Goal: Information Seeking & Learning: Learn about a topic

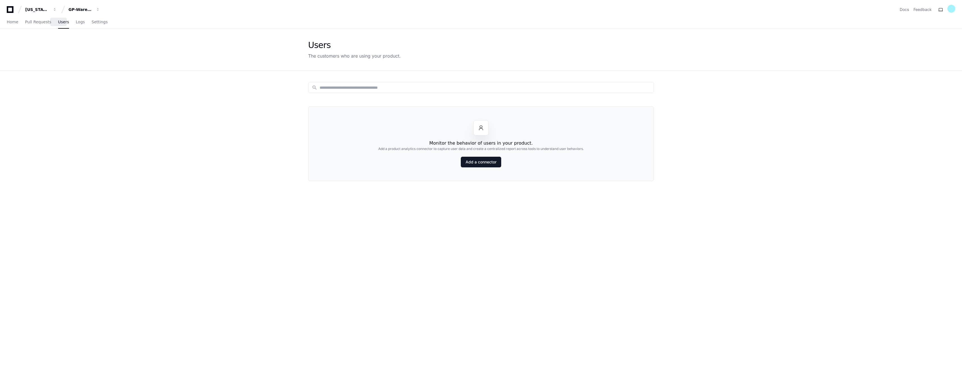
click at [58, 20] on span "Users" at bounding box center [63, 21] width 11 height 3
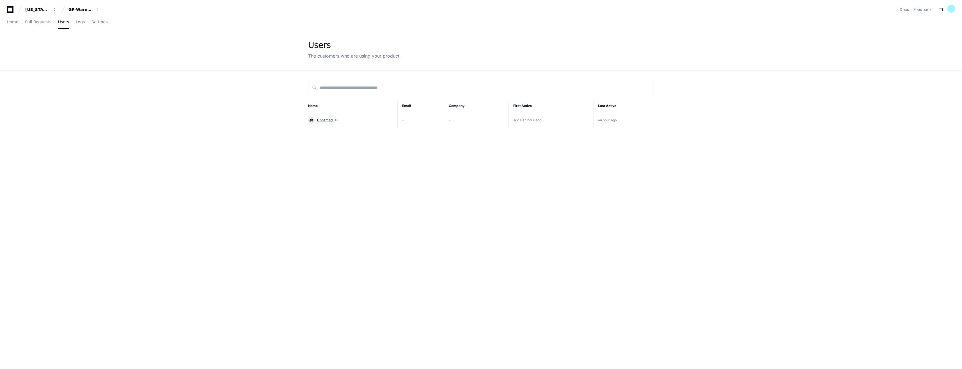
click at [327, 121] on span "Unnamed" at bounding box center [324, 120] width 15 height 4
click at [76, 23] on span "Logs" at bounding box center [80, 21] width 9 height 3
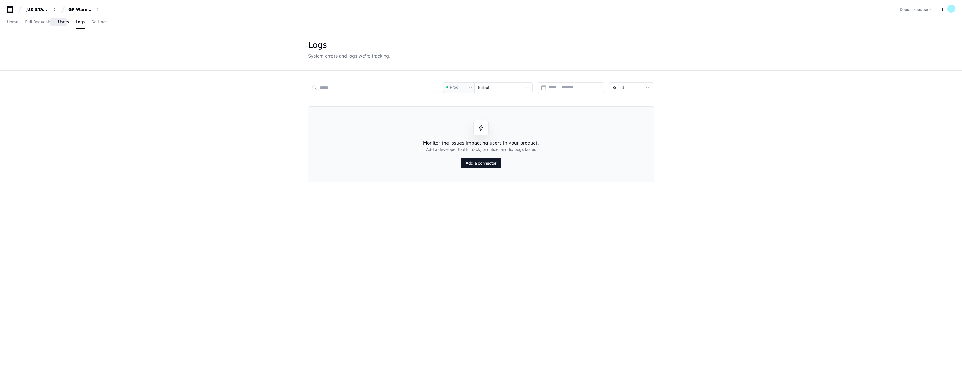
click at [61, 24] on span "Users" at bounding box center [63, 21] width 11 height 3
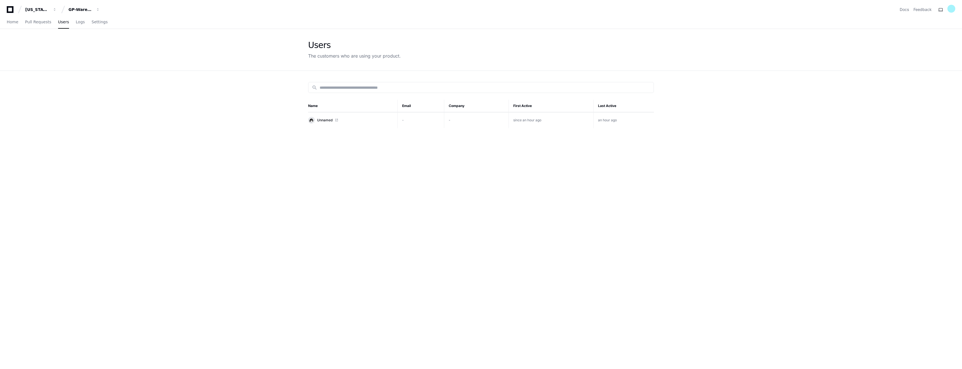
click at [314, 106] on th "Name" at bounding box center [353, 106] width 90 height 13
click at [327, 119] on span "Unnamed" at bounding box center [324, 120] width 15 height 4
click at [76, 22] on span "Logs" at bounding box center [80, 21] width 9 height 3
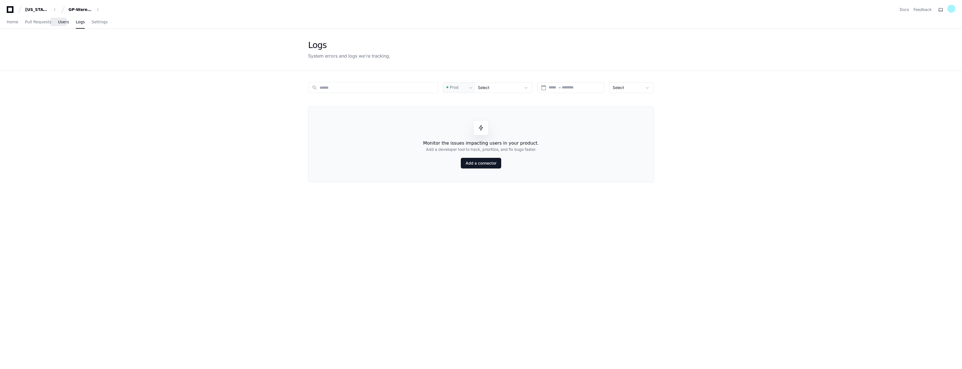
click at [59, 22] on span "Users" at bounding box center [63, 21] width 11 height 3
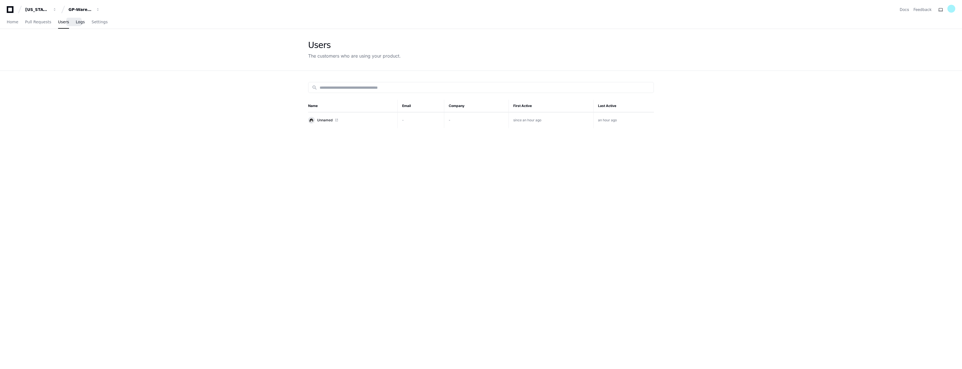
click at [76, 22] on span "Logs" at bounding box center [80, 21] width 9 height 3
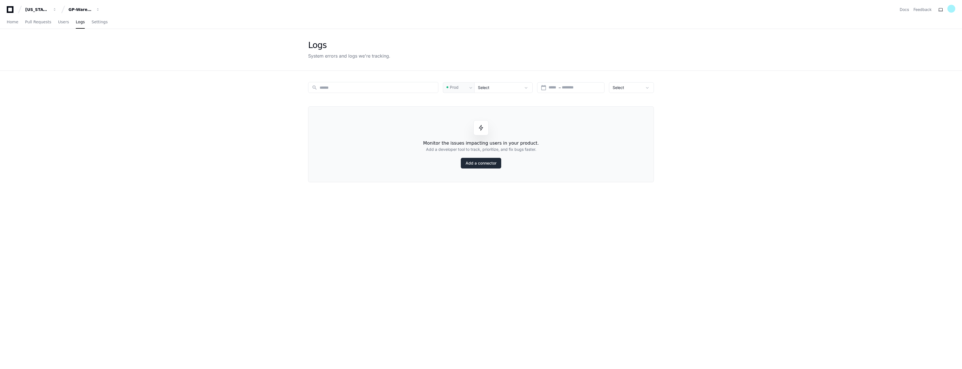
click at [490, 165] on link "Add a connector" at bounding box center [481, 163] width 40 height 11
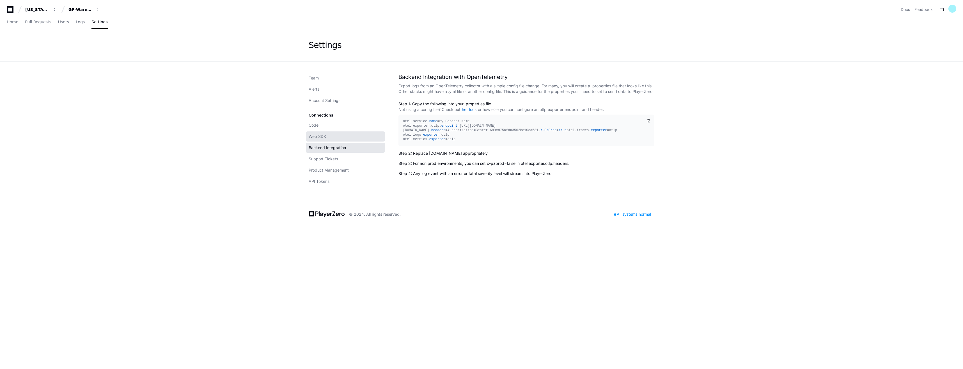
click at [316, 138] on span "Web SDK" at bounding box center [317, 137] width 17 height 6
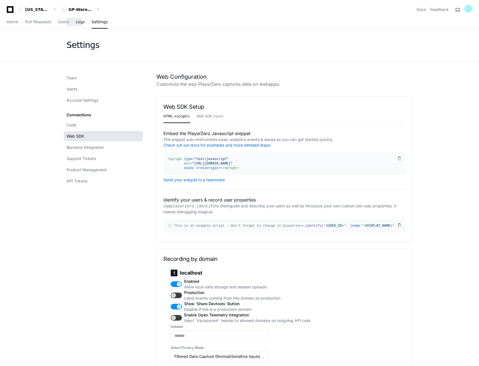
click at [76, 23] on span "Logs" at bounding box center [80, 21] width 9 height 3
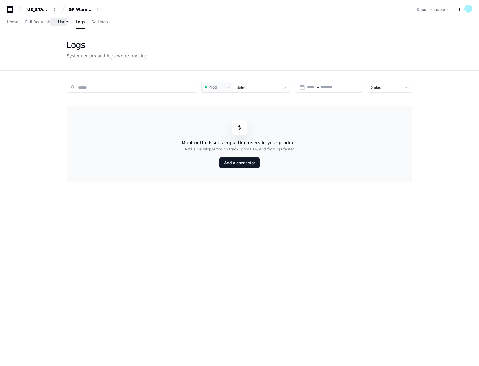
click at [58, 21] on span "Users" at bounding box center [63, 21] width 11 height 3
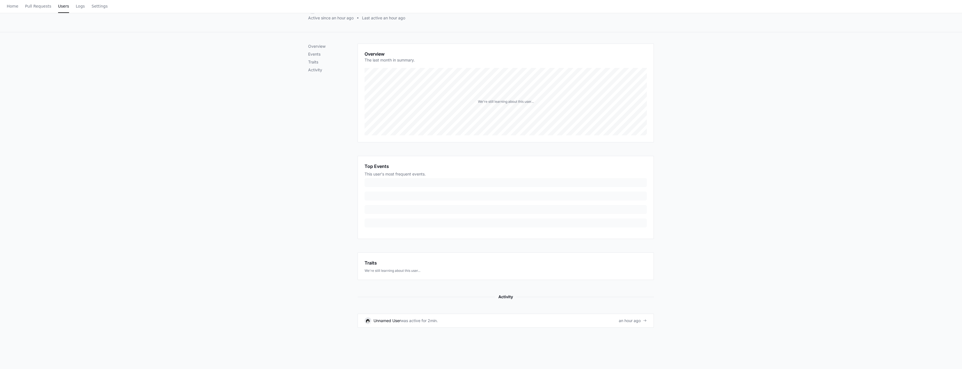
scroll to position [109, 0]
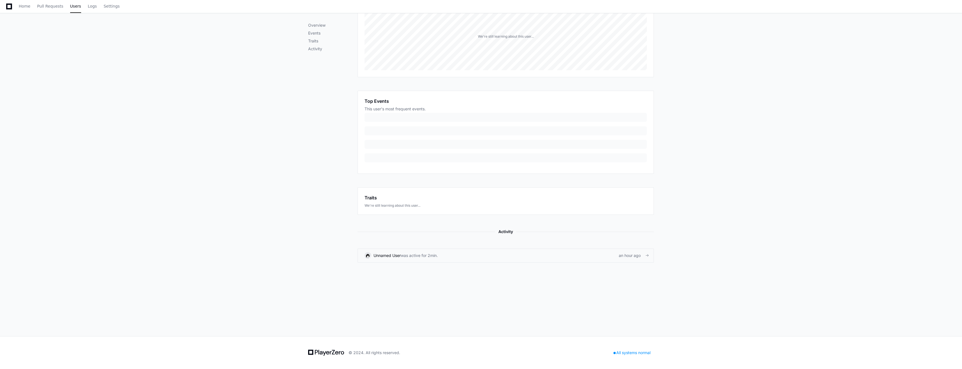
click at [387, 255] on div "Unnamed User" at bounding box center [386, 256] width 27 height 6
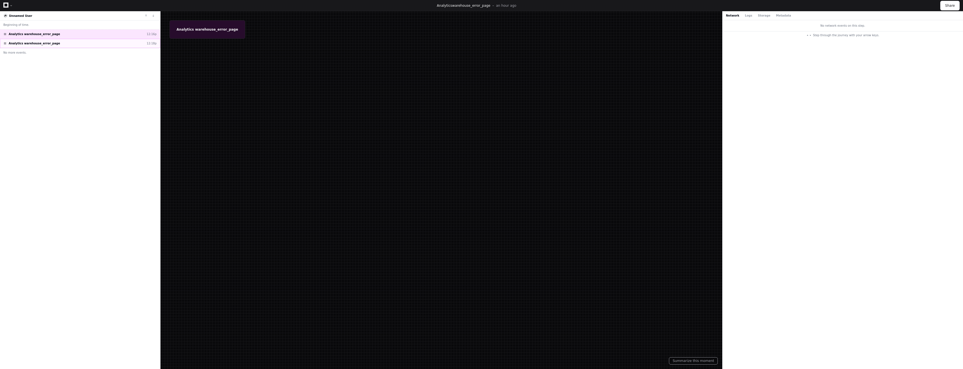
click at [39, 45] on span "Analytics warehouse_error_page" at bounding box center [34, 43] width 51 height 4
click at [4, 43] on span at bounding box center [5, 43] width 3 height 3
click at [28, 44] on span "Analytics warehouse_error_page" at bounding box center [34, 43] width 51 height 4
click at [19, 34] on span "Analytics warehouse_error_page" at bounding box center [34, 34] width 51 height 4
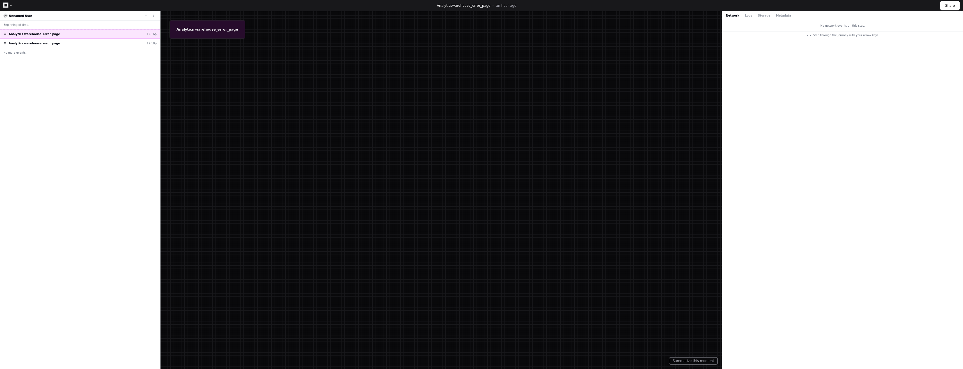
click at [19, 34] on span "Analytics warehouse_error_page" at bounding box center [34, 34] width 51 height 4
click at [20, 33] on span "Analytics warehouse_error_page" at bounding box center [34, 34] width 51 height 4
click at [52, 44] on div "Analytics warehouse_error_page 12:18p" at bounding box center [80, 43] width 160 height 9
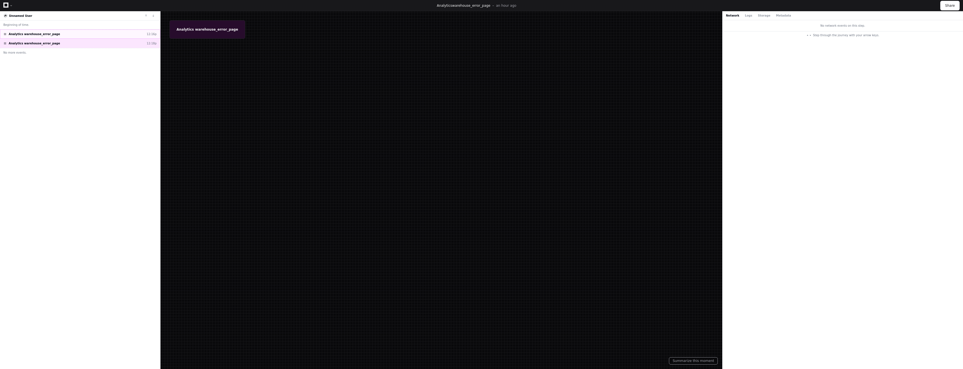
click at [53, 30] on div "Analytics warehouse_error_page 12:16p" at bounding box center [80, 33] width 160 height 9
click at [745, 18] on div "Network Logs Storage Metadata" at bounding box center [842, 15] width 240 height 9
click at [745, 16] on button "Logs" at bounding box center [748, 15] width 7 height 4
click at [760, 16] on button "Storage" at bounding box center [764, 15] width 12 height 4
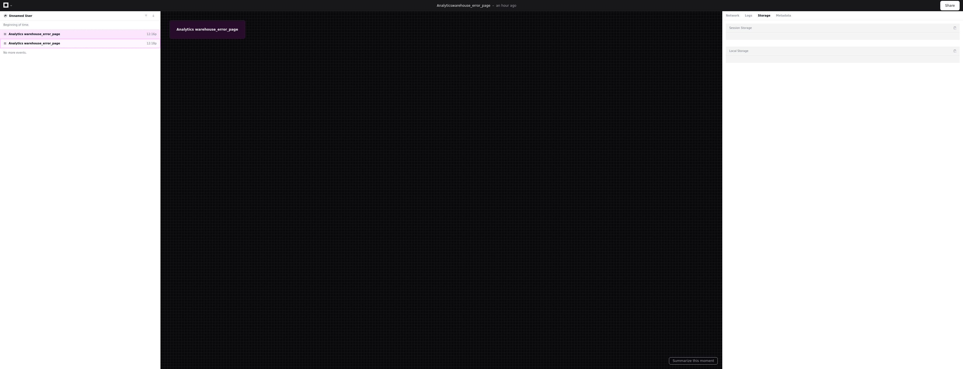
click at [46, 41] on span "Analytics warehouse_error_page" at bounding box center [34, 43] width 51 height 4
click at [777, 16] on button "Metadata" at bounding box center [783, 15] width 15 height 4
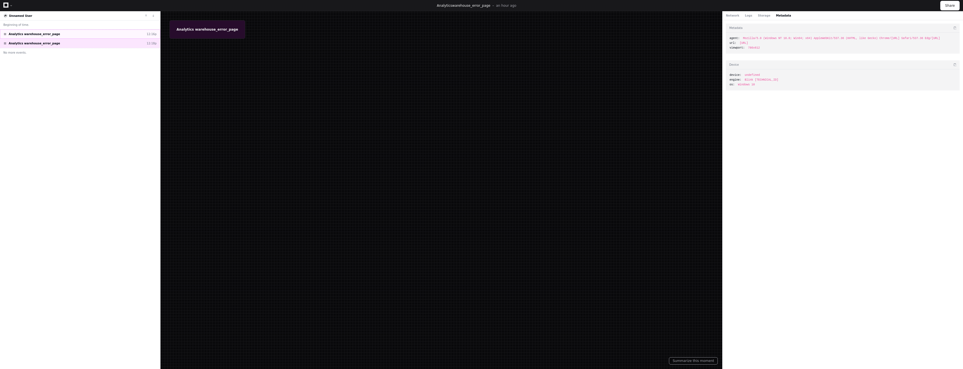
click at [58, 35] on div "Analytics warehouse_error_page 12:16p" at bounding box center [80, 33] width 160 height 9
click at [61, 42] on div "Analytics warehouse_error_page 12:18p" at bounding box center [80, 43] width 160 height 9
click at [61, 32] on div "Analytics warehouse_error_page 12:16p" at bounding box center [80, 33] width 160 height 9
click at [759, 15] on button "Storage" at bounding box center [764, 15] width 12 height 4
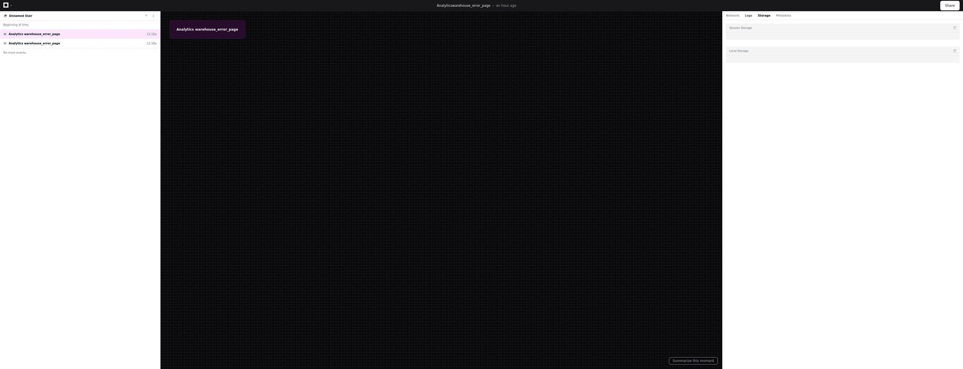
click at [745, 17] on button "Logs" at bounding box center [748, 15] width 7 height 4
click at [732, 17] on button "Network" at bounding box center [732, 15] width 13 height 4
click at [785, 14] on div "Network Logs Storage Metadata" at bounding box center [842, 15] width 240 height 9
click at [776, 15] on button "Metadata" at bounding box center [783, 15] width 15 height 4
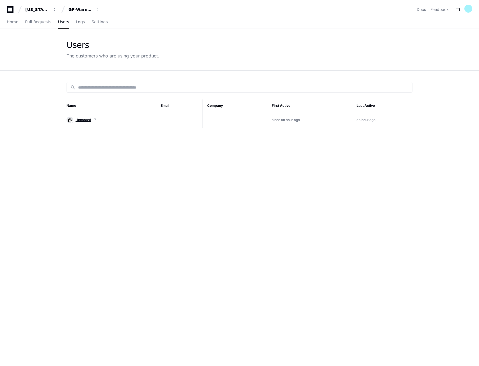
click at [83, 120] on span "Unnamed" at bounding box center [82, 120] width 15 height 4
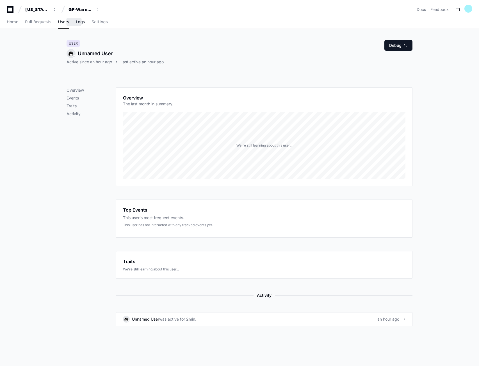
click at [77, 24] on span "Logs" at bounding box center [80, 21] width 9 height 3
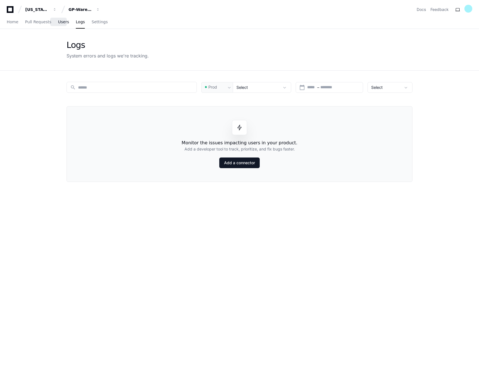
click at [61, 22] on span "Users" at bounding box center [63, 21] width 11 height 3
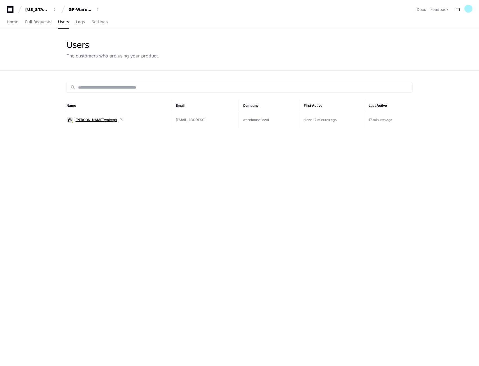
click at [88, 120] on span "[PERSON_NAME]\walteg8" at bounding box center [96, 120] width 42 height 4
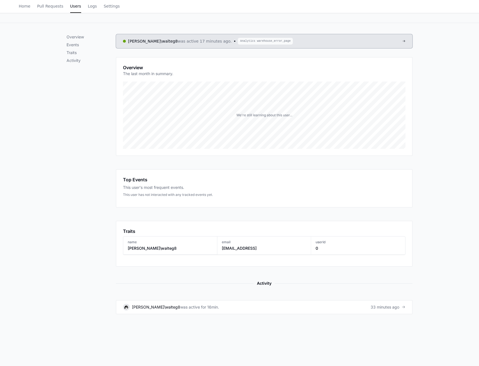
scroll to position [84, 0]
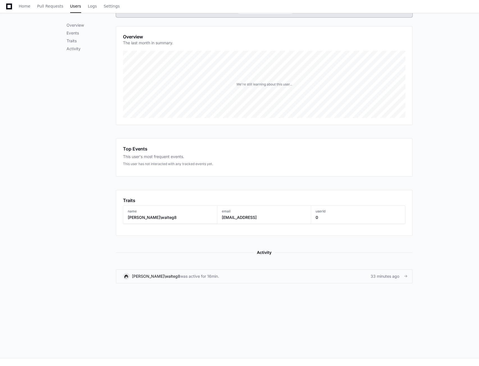
click at [247, 278] on link "KOCH\walteg8 was active for 16min. 33 minutes ago" at bounding box center [264, 277] width 296 height 14
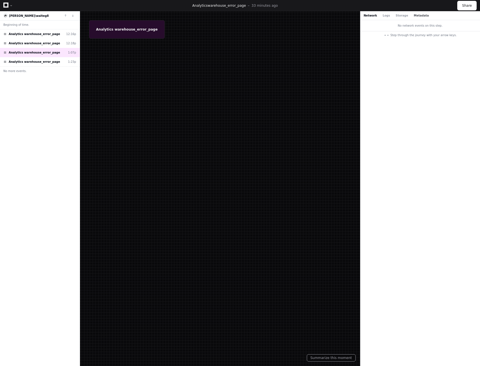
click at [414, 15] on button "Metadata" at bounding box center [421, 15] width 15 height 4
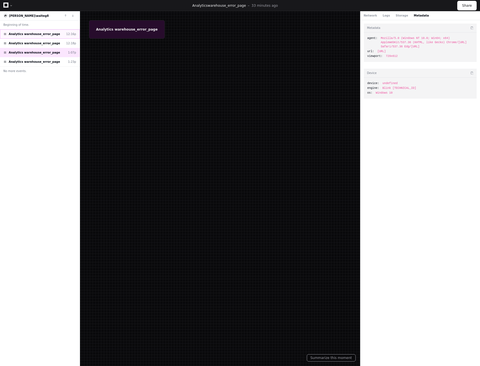
click at [35, 37] on div "Analytics warehouse_error_page 12:16p" at bounding box center [40, 33] width 80 height 9
click at [35, 51] on span "Analytics warehouse_error_page" at bounding box center [34, 53] width 51 height 4
click at [38, 63] on span "Analytics warehouse_error_page" at bounding box center [34, 62] width 51 height 4
click at [37, 48] on div "Analytics warehouse_error_page 1:07p" at bounding box center [40, 52] width 80 height 9
click at [38, 42] on span "Analytics warehouse_error_page" at bounding box center [34, 43] width 51 height 4
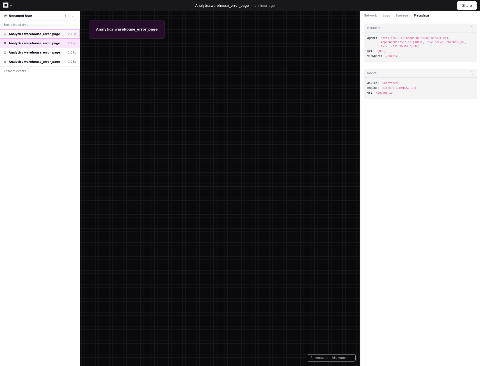
click at [38, 32] on span "Analytics warehouse_error_page" at bounding box center [34, 34] width 51 height 4
click at [40, 61] on span "Analytics warehouse_error_page" at bounding box center [34, 62] width 51 height 4
click at [395, 16] on button "Storage" at bounding box center [401, 15] width 12 height 4
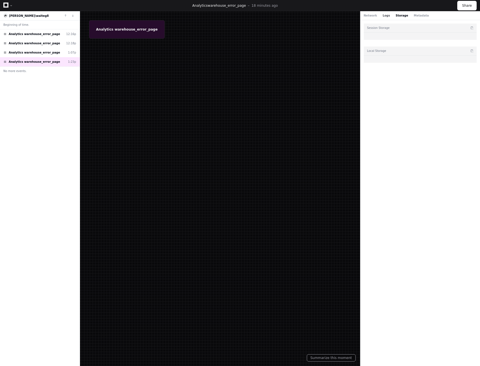
click at [383, 16] on button "Logs" at bounding box center [385, 15] width 7 height 4
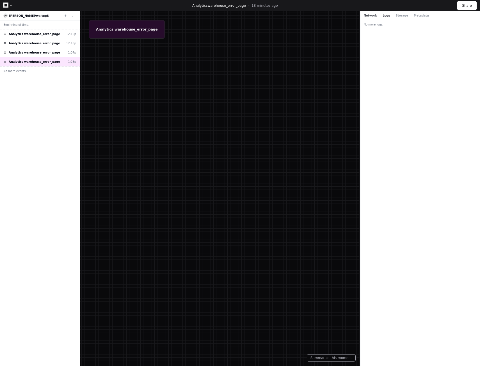
click at [367, 16] on button "Network" at bounding box center [370, 15] width 13 height 4
click at [16, 14] on span "[PERSON_NAME]\walteg8" at bounding box center [29, 15] width 40 height 3
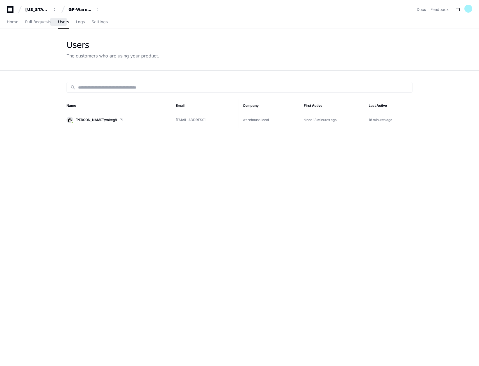
drag, startPoint x: 56, startPoint y: 21, endPoint x: 66, endPoint y: 24, distance: 10.2
click at [58, 21] on span "Users" at bounding box center [63, 21] width 11 height 3
click at [76, 23] on span "Logs" at bounding box center [80, 21] width 9 height 3
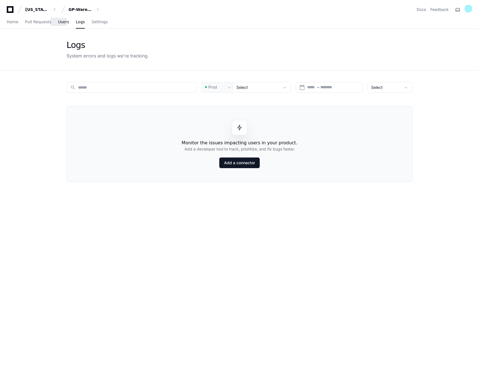
click at [58, 21] on span "Users" at bounding box center [63, 21] width 11 height 3
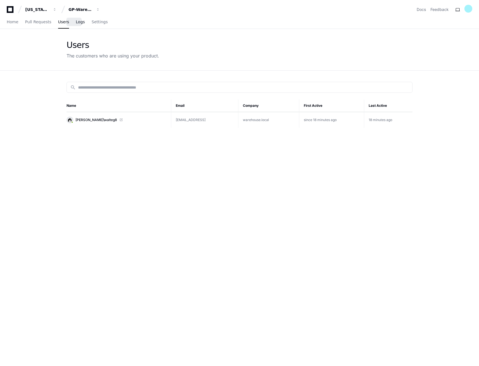
click at [76, 24] on span "Logs" at bounding box center [80, 21] width 9 height 3
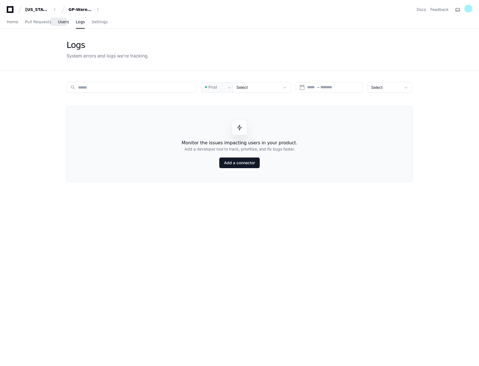
click at [61, 24] on link "Users" at bounding box center [63, 22] width 11 height 13
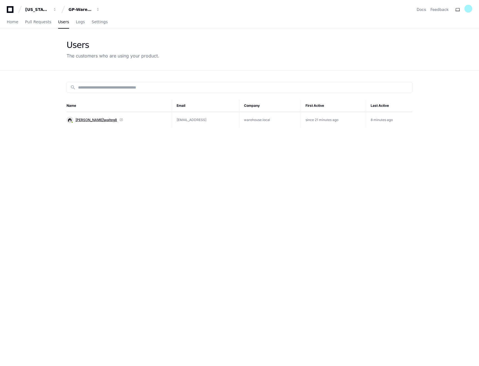
click at [86, 118] on span "[PERSON_NAME]\walteg8" at bounding box center [96, 120] width 42 height 4
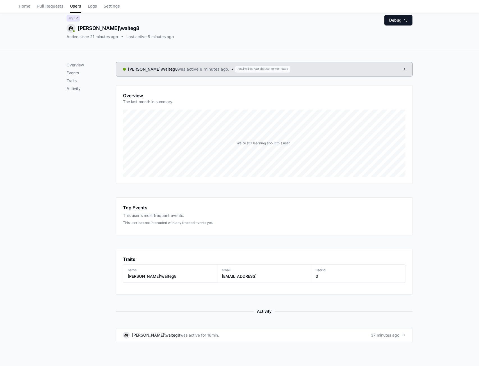
scroll to position [25, 0]
click at [279, 69] on link "KOCH\walteg8 was active 8 minutes ago. Analytics warehouse_error_page" at bounding box center [264, 70] width 296 height 14
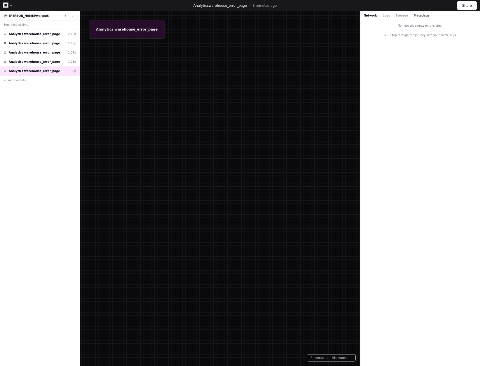
click at [414, 16] on button "Metadata" at bounding box center [421, 15] width 15 height 4
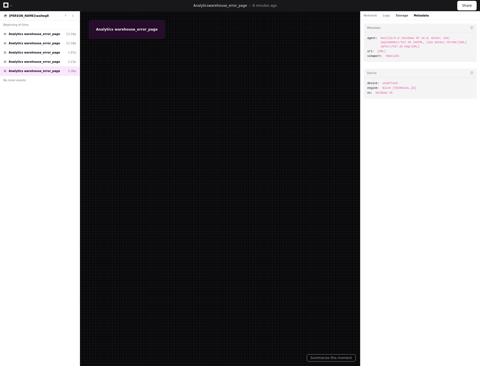
click at [396, 14] on button "Storage" at bounding box center [401, 15] width 12 height 4
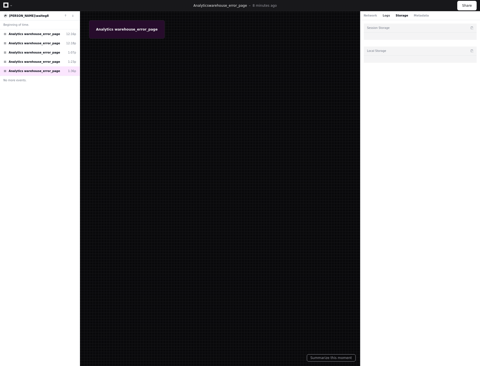
click at [384, 14] on button "Logs" at bounding box center [385, 15] width 7 height 4
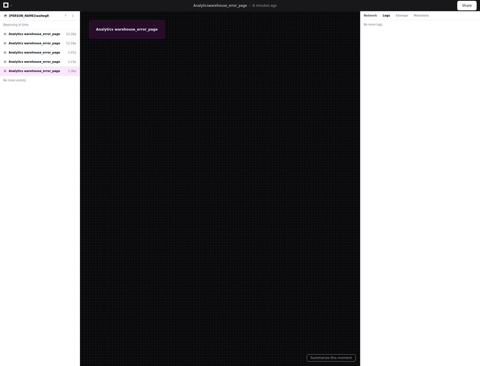
click at [370, 16] on button "Network" at bounding box center [370, 15] width 13 height 4
click at [418, 18] on div "Network Logs Storage Metadata" at bounding box center [420, 15] width 120 height 9
click at [414, 17] on button "Metadata" at bounding box center [421, 15] width 15 height 4
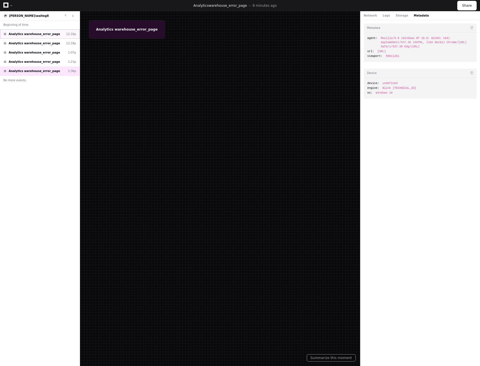
click at [31, 31] on div "Analytics warehouse_error_page 12:16p" at bounding box center [40, 33] width 80 height 9
click at [47, 44] on span "Analytics warehouse_error_page" at bounding box center [34, 43] width 51 height 4
click at [51, 52] on div "Analytics warehouse_error_page 1:07p" at bounding box center [40, 52] width 80 height 9
click at [52, 60] on div "Analytics warehouse_error_page 1:23p" at bounding box center [40, 61] width 80 height 9
click at [53, 74] on div "Analytics warehouse_error_page 1:36p" at bounding box center [40, 70] width 80 height 9
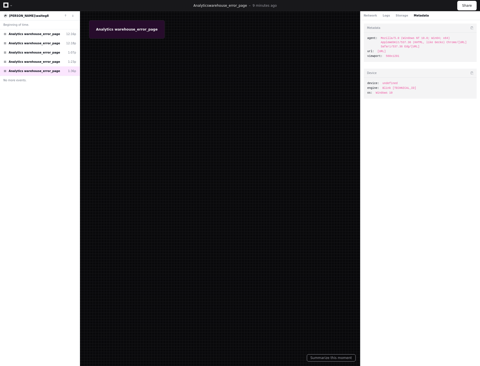
click at [52, 113] on div "Beginning of time. Analytics warehouse_error_page 12:16p Analytics warehouse_er…" at bounding box center [40, 193] width 80 height 346
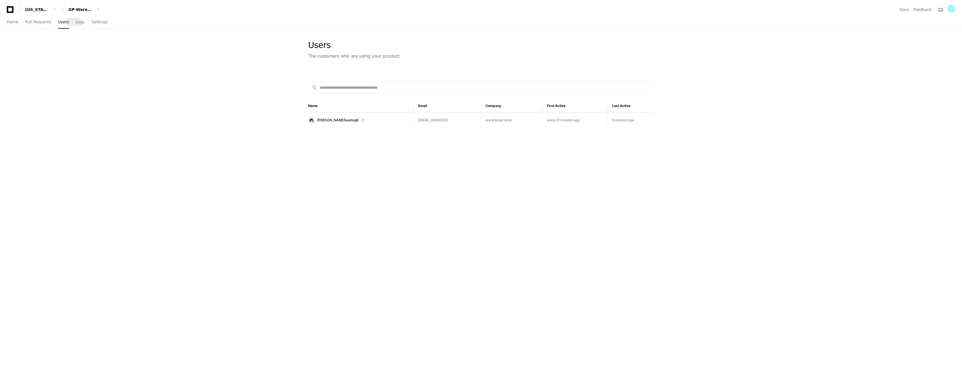
click at [81, 23] on div "Home Pull Requests Users Logs Settings" at bounding box center [57, 22] width 101 height 13
click at [76, 23] on span "Logs" at bounding box center [80, 21] width 9 height 3
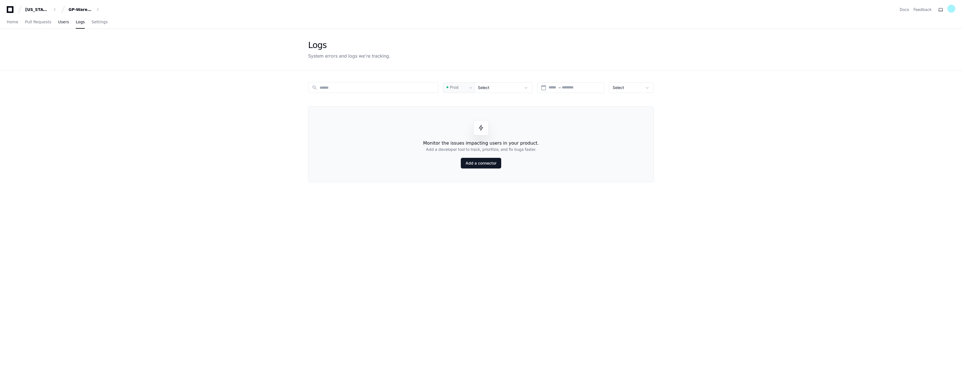
click at [59, 22] on span "Users" at bounding box center [63, 21] width 11 height 3
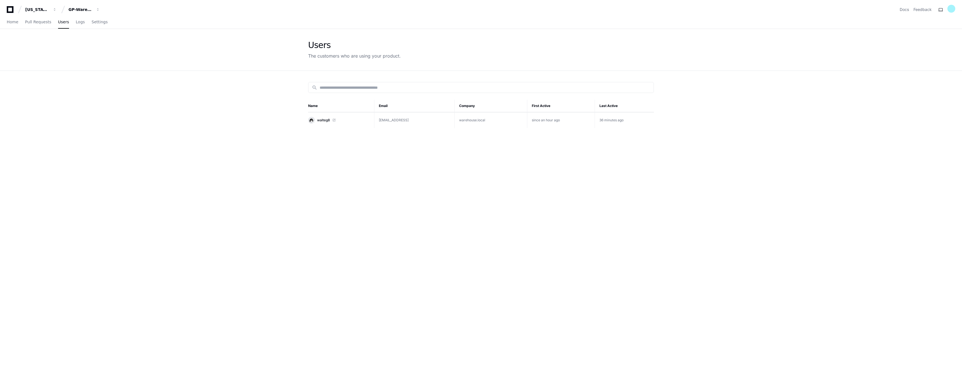
click at [847, 143] on app-customers-list "Users The customers who are using your product. search Name Email Company First…" at bounding box center [481, 234] width 962 height 410
click at [76, 20] on span "Logs" at bounding box center [80, 21] width 9 height 3
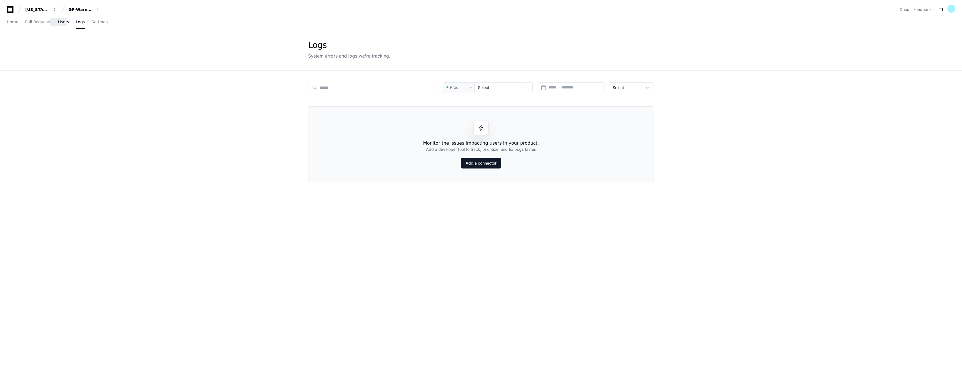
click at [59, 21] on span "Users" at bounding box center [63, 21] width 11 height 3
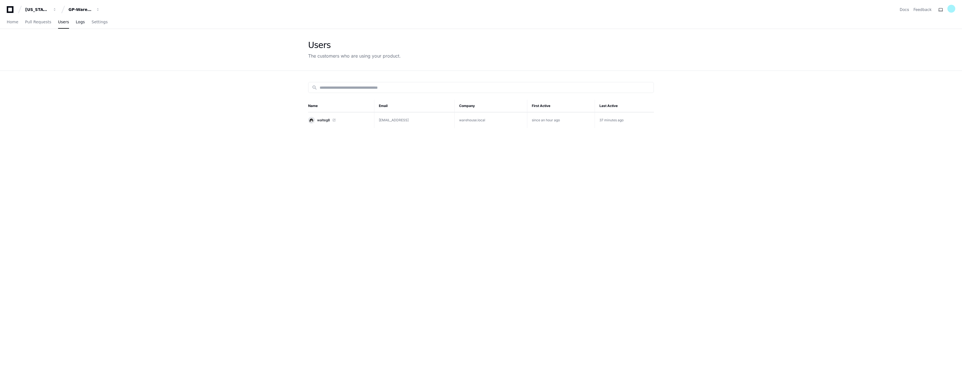
click at [77, 24] on link "Logs" at bounding box center [80, 22] width 9 height 13
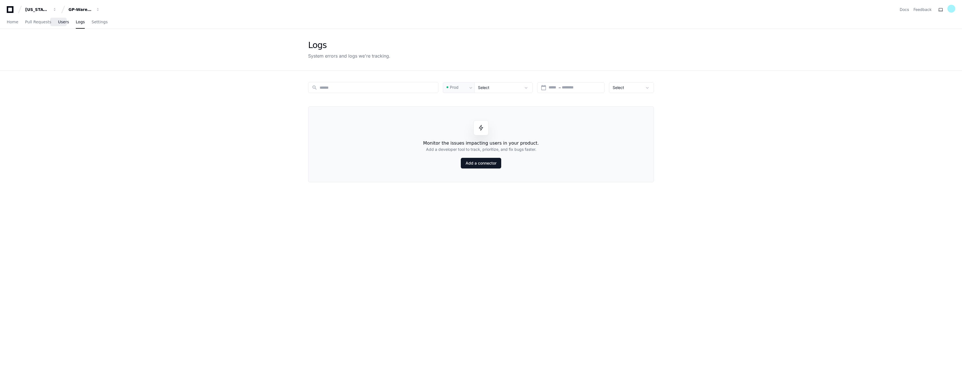
click at [59, 24] on span "Users" at bounding box center [63, 21] width 11 height 3
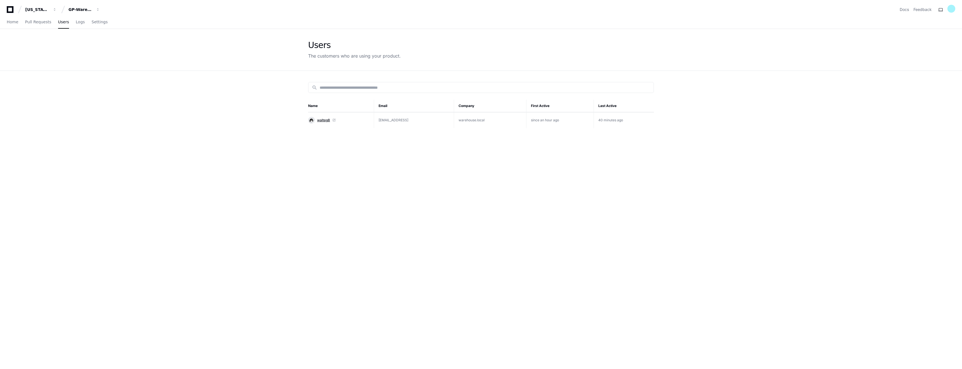
click at [322, 120] on span "walteg8" at bounding box center [323, 120] width 13 height 4
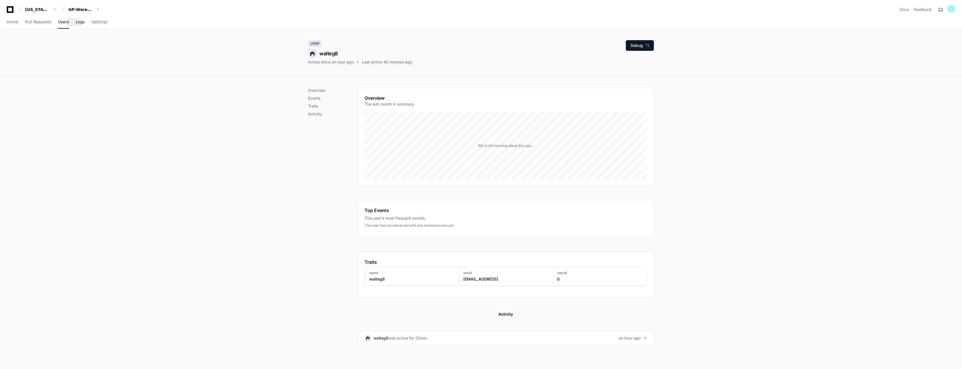
click at [76, 25] on link "Logs" at bounding box center [80, 22] width 9 height 13
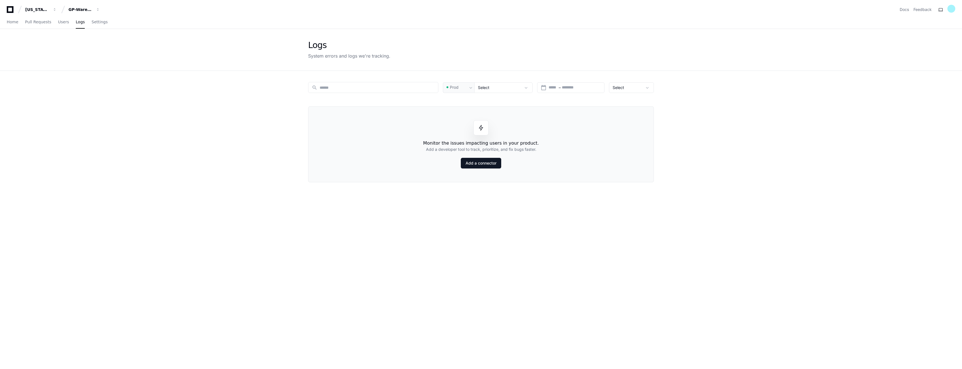
click at [870, 114] on app-issue-list-page "Logs System errors and logs we're tracking. search Prod Select calendar_today S…" at bounding box center [481, 234] width 962 height 410
click at [58, 22] on span "Users" at bounding box center [63, 21] width 11 height 3
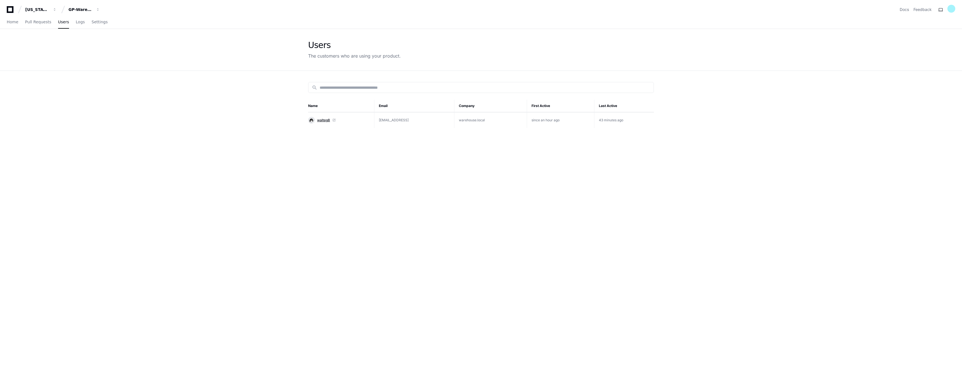
click at [321, 119] on span "walteg8" at bounding box center [323, 120] width 13 height 4
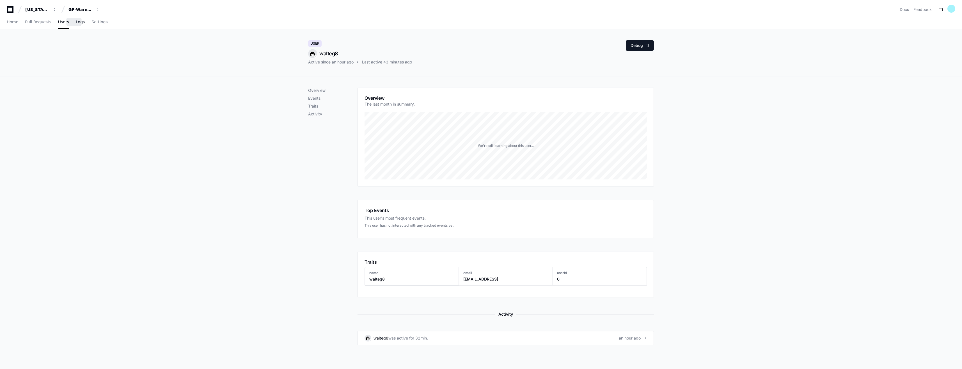
click at [76, 23] on span "Logs" at bounding box center [80, 21] width 9 height 3
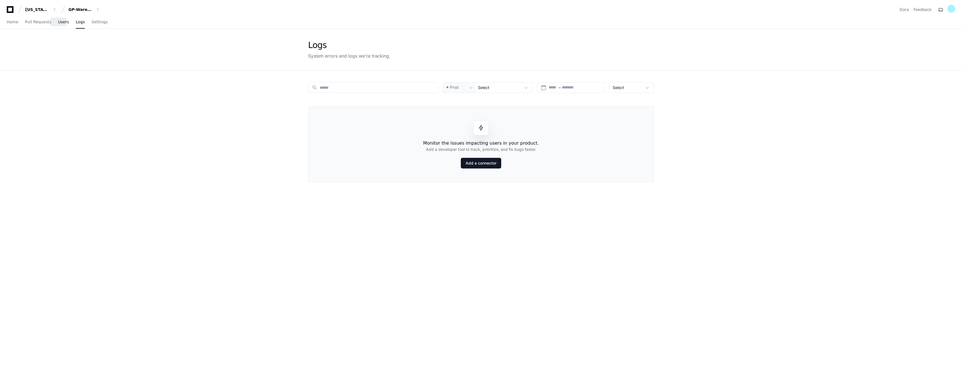
click at [61, 22] on span "Users" at bounding box center [63, 21] width 11 height 3
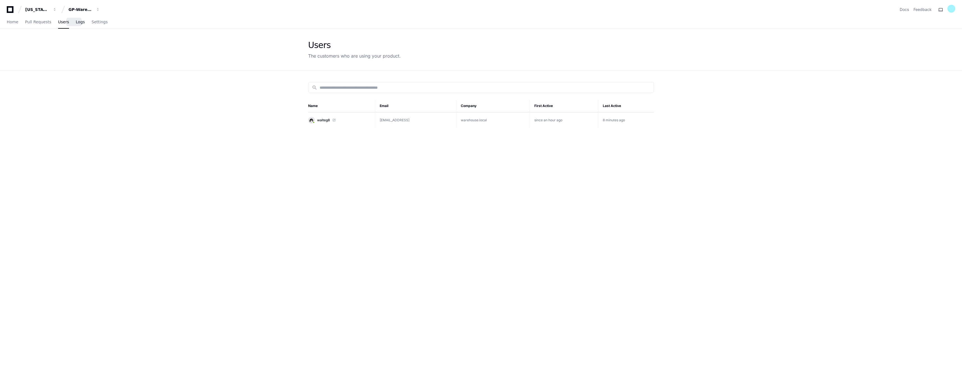
click at [76, 24] on span "Logs" at bounding box center [80, 21] width 9 height 3
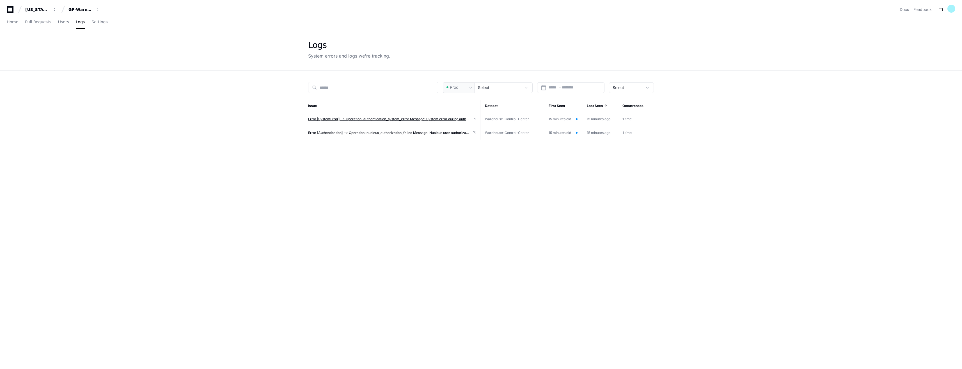
click at [433, 118] on span "Error [SystemError] --> Operation: authentication_system_error Message: System …" at bounding box center [389, 119] width 162 height 4
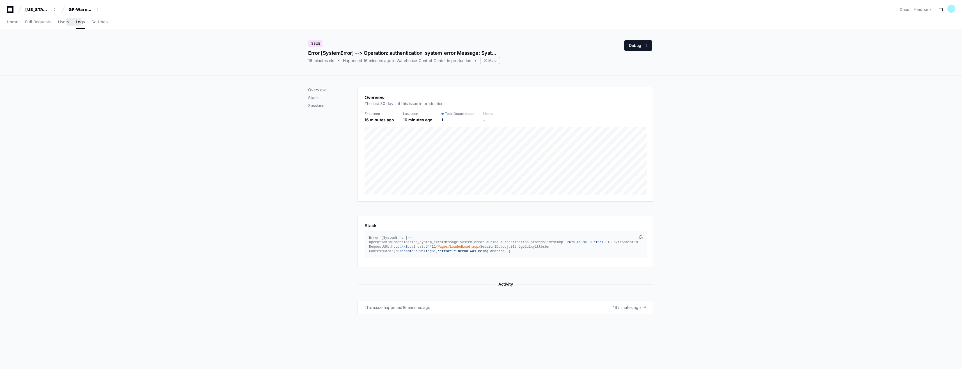
click at [76, 24] on span "Logs" at bounding box center [80, 21] width 9 height 3
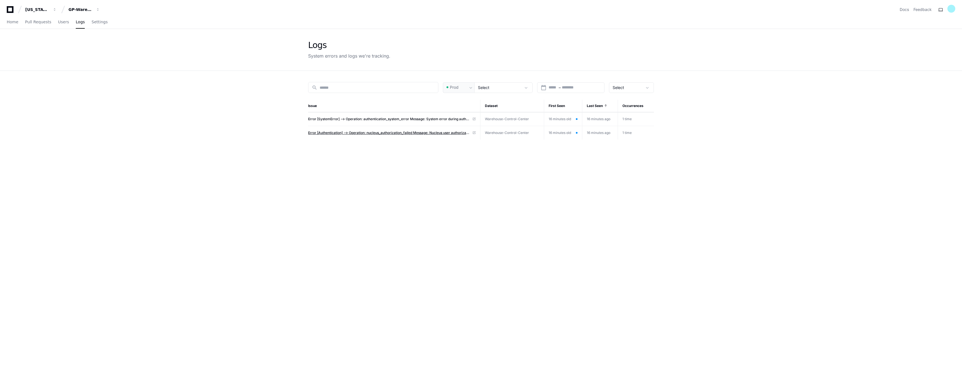
click at [342, 131] on span "Error [Authentication] --> Operation: nucleus_authorization_failed Message: Nuc…" at bounding box center [389, 132] width 162 height 4
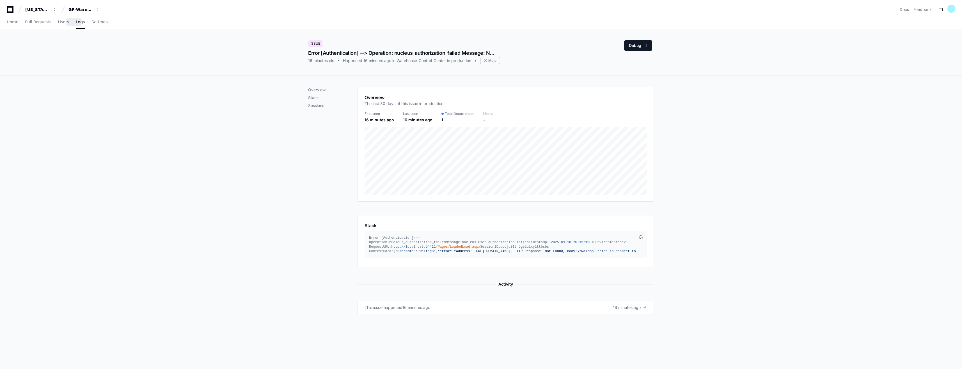
click at [76, 21] on span "Logs" at bounding box center [80, 21] width 9 height 3
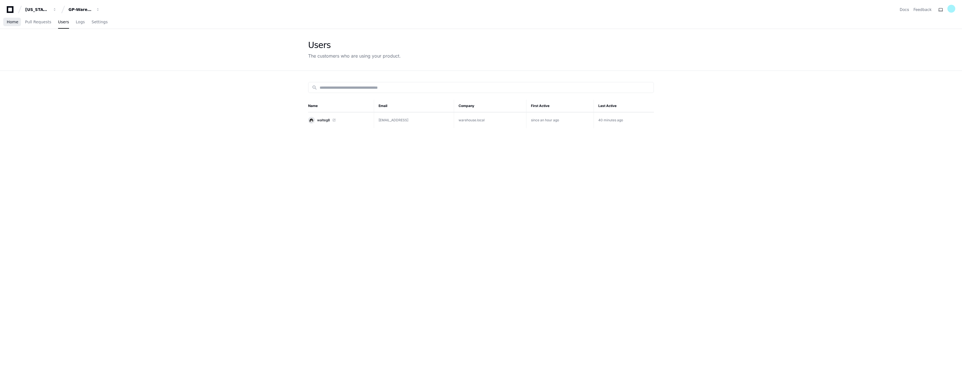
click at [10, 27] on link "Home" at bounding box center [13, 22] width 12 height 13
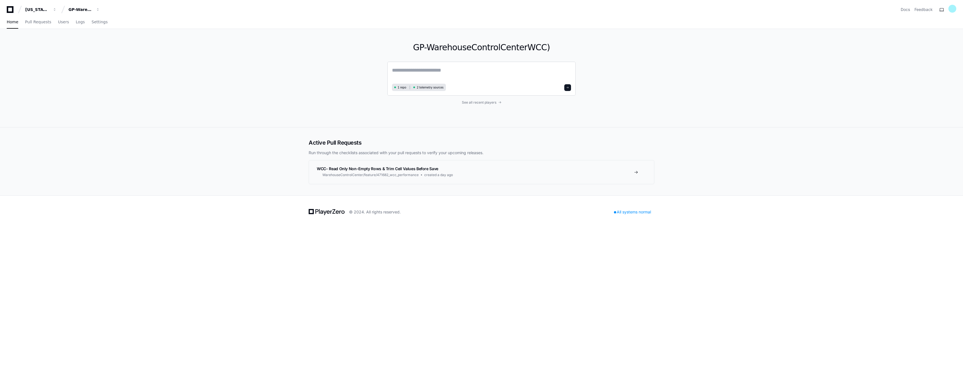
click at [423, 87] on span "2 telemetry sources" at bounding box center [430, 87] width 27 height 4
click at [64, 24] on div "Home Pull Requests Users Logs Settings" at bounding box center [57, 22] width 101 height 13
click at [471, 100] on div "GP-WarehouseControlCenterWCC) 1 repo 2 telemetry sources See all recent players" at bounding box center [481, 78] width 189 height 98
click at [471, 101] on span "See all recent players" at bounding box center [479, 102] width 35 height 4
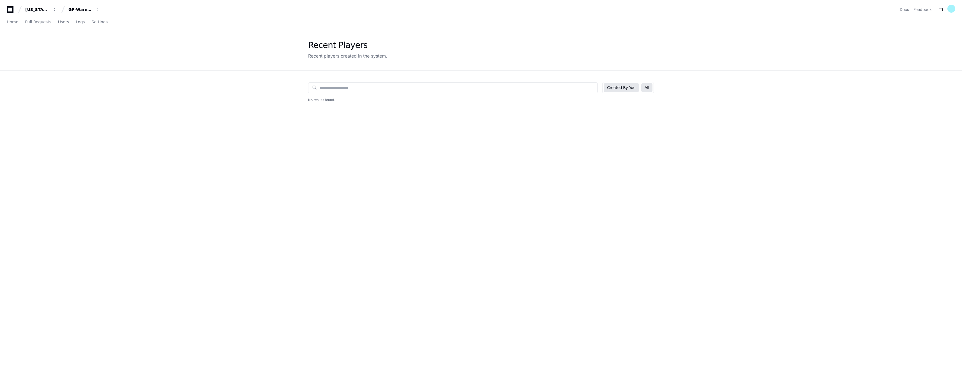
click at [648, 88] on button "All" at bounding box center [646, 87] width 11 height 9
click at [76, 23] on span "Logs" at bounding box center [80, 21] width 9 height 3
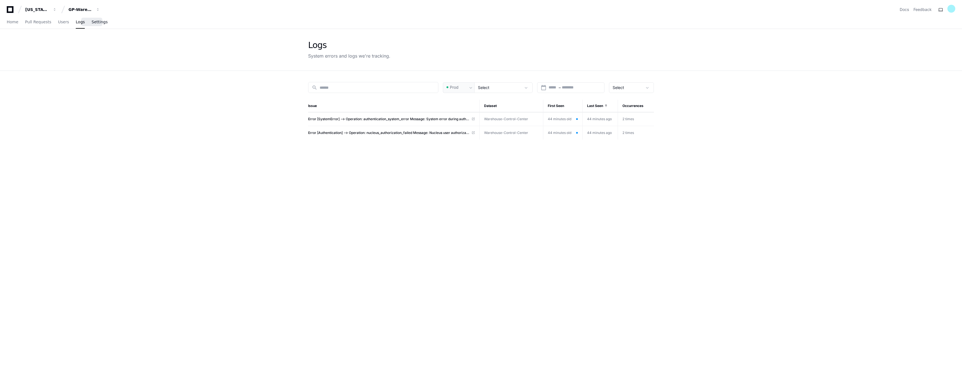
click at [96, 24] on span "Settings" at bounding box center [99, 21] width 16 height 3
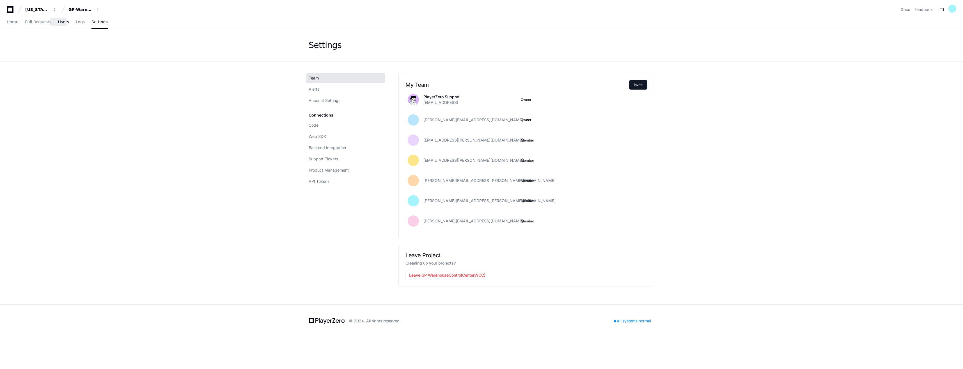
click at [59, 22] on span "Users" at bounding box center [63, 21] width 11 height 3
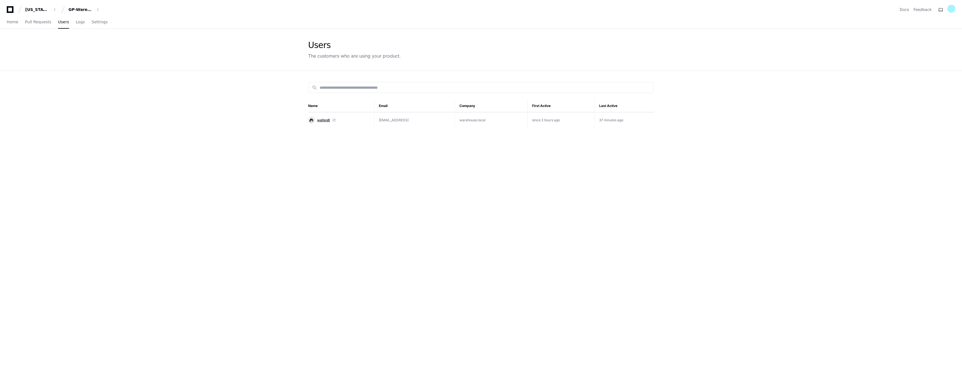
click at [324, 121] on span "walteg8" at bounding box center [323, 120] width 13 height 4
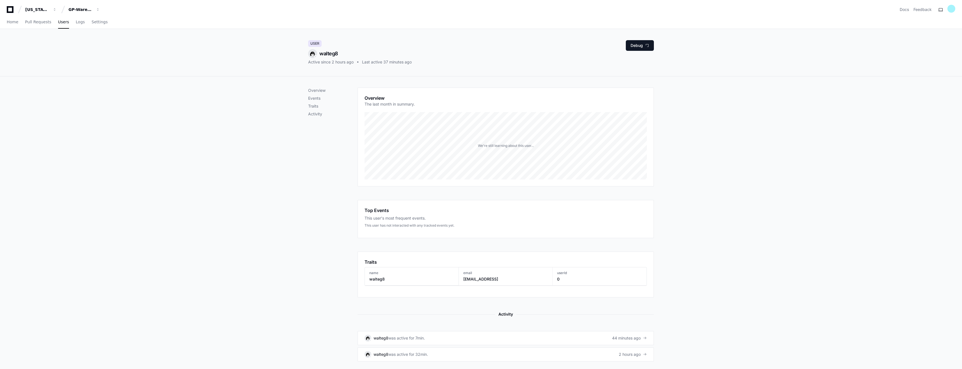
click at [497, 222] on div "Top Events This user's most frequent events. This user has not interacted with …" at bounding box center [505, 217] width 282 height 21
